Goal: Task Accomplishment & Management: Use online tool/utility

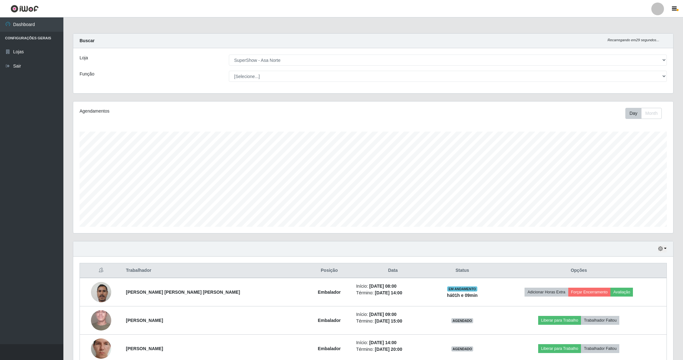
select select "71"
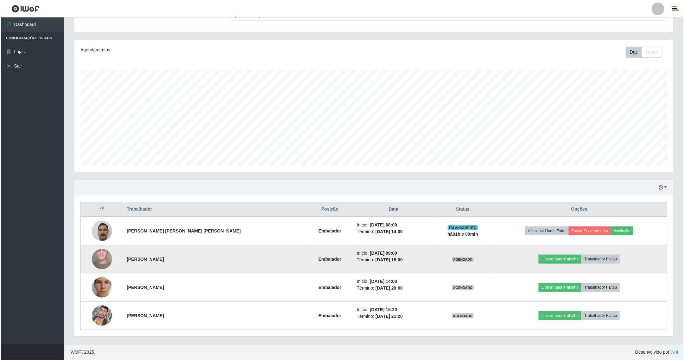
scroll to position [132, 599]
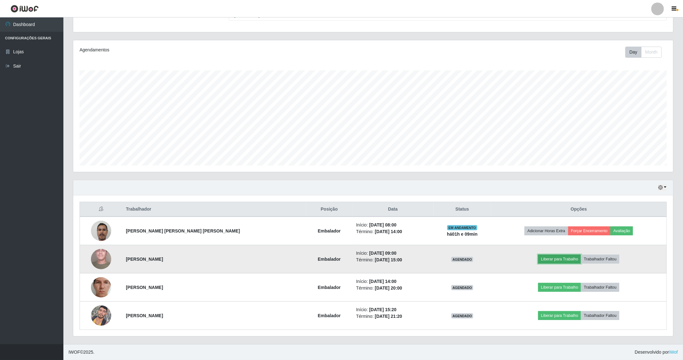
click at [543, 255] on button "Liberar para Trabalho" at bounding box center [559, 258] width 43 height 9
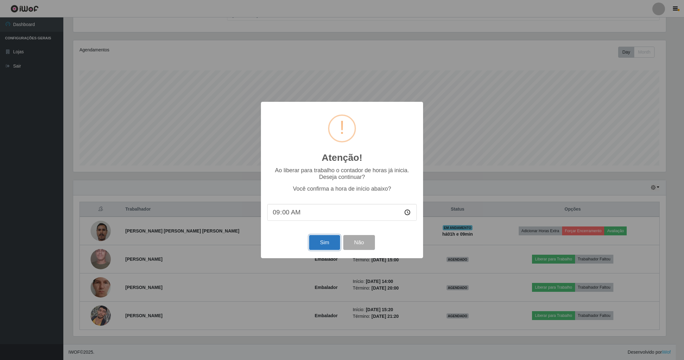
click at [329, 243] on button "Sim" at bounding box center [324, 242] width 31 height 15
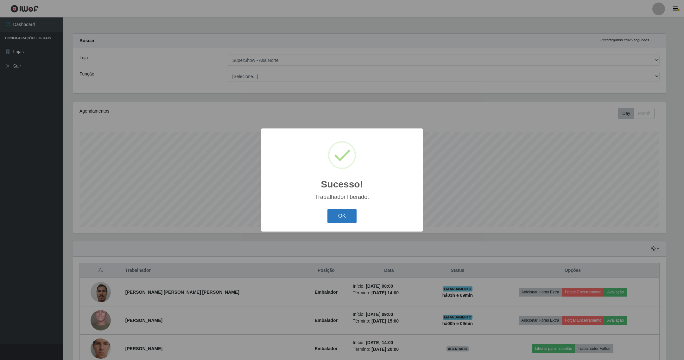
click at [342, 216] on button "OK" at bounding box center [342, 215] width 29 height 15
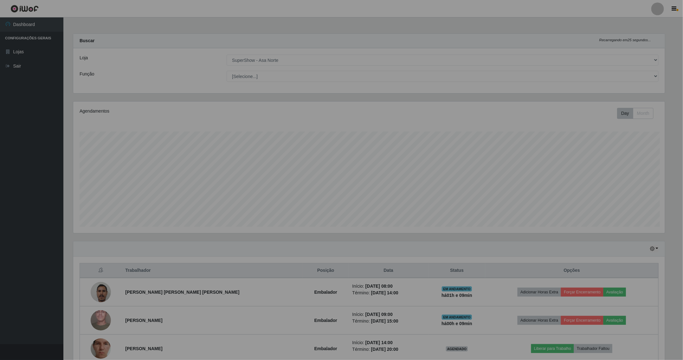
scroll to position [132, 599]
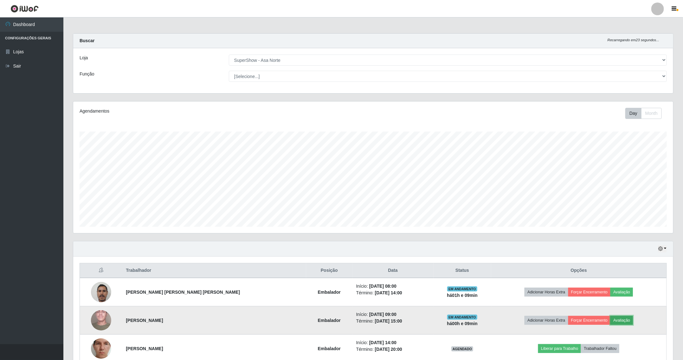
click at [614, 318] on button "Avaliação" at bounding box center [621, 319] width 22 height 9
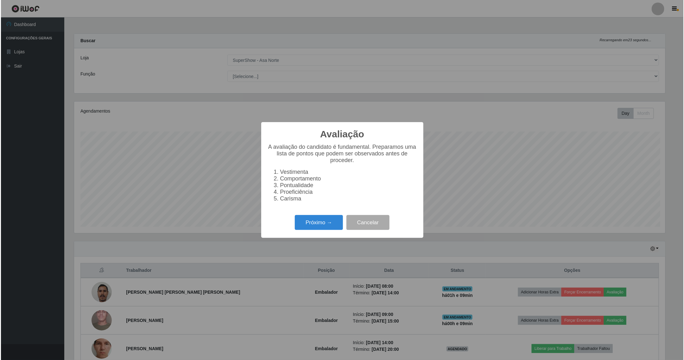
scroll to position [132, 593]
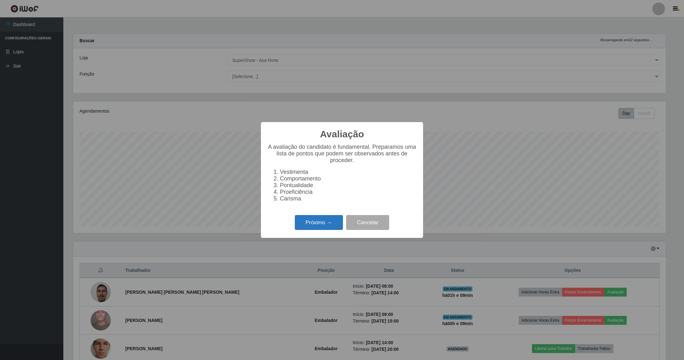
click at [329, 224] on button "Próximo →" at bounding box center [319, 222] width 48 height 15
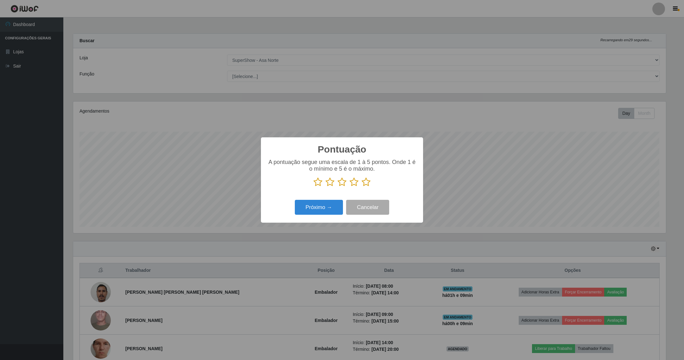
scroll to position [316615, 316154]
click at [365, 184] on icon at bounding box center [366, 182] width 9 height 10
click at [362, 187] on input "radio" at bounding box center [362, 187] width 0 height 0
click at [320, 207] on button "Próximo →" at bounding box center [319, 207] width 48 height 15
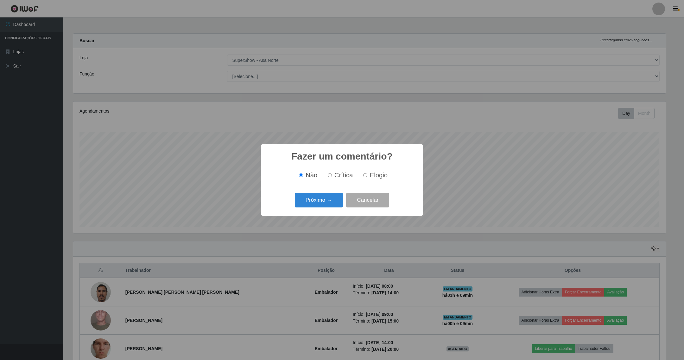
click at [366, 175] on input "Elogio" at bounding box center [365, 175] width 4 height 4
radio input "true"
click at [326, 199] on button "Próximo →" at bounding box center [319, 200] width 48 height 15
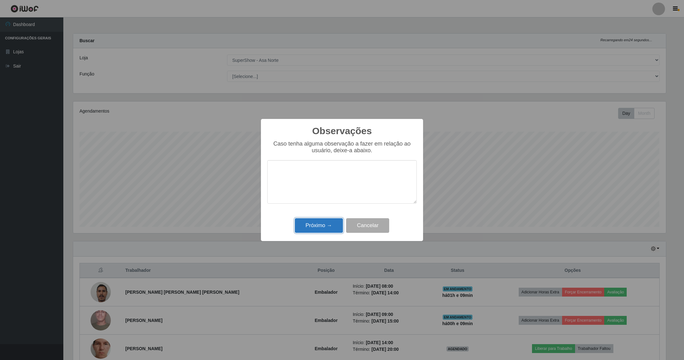
click at [324, 222] on button "Próximo →" at bounding box center [319, 225] width 48 height 15
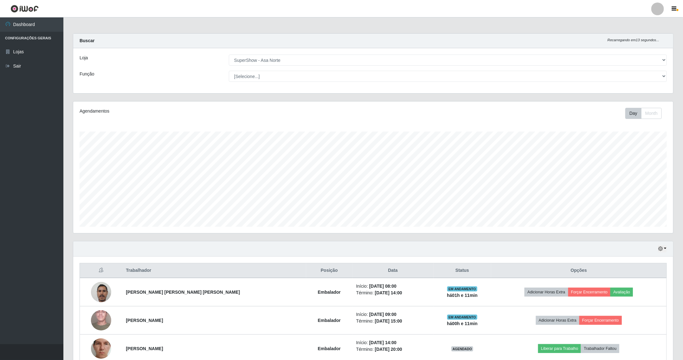
scroll to position [63, 0]
